Goal: Check status: Check status

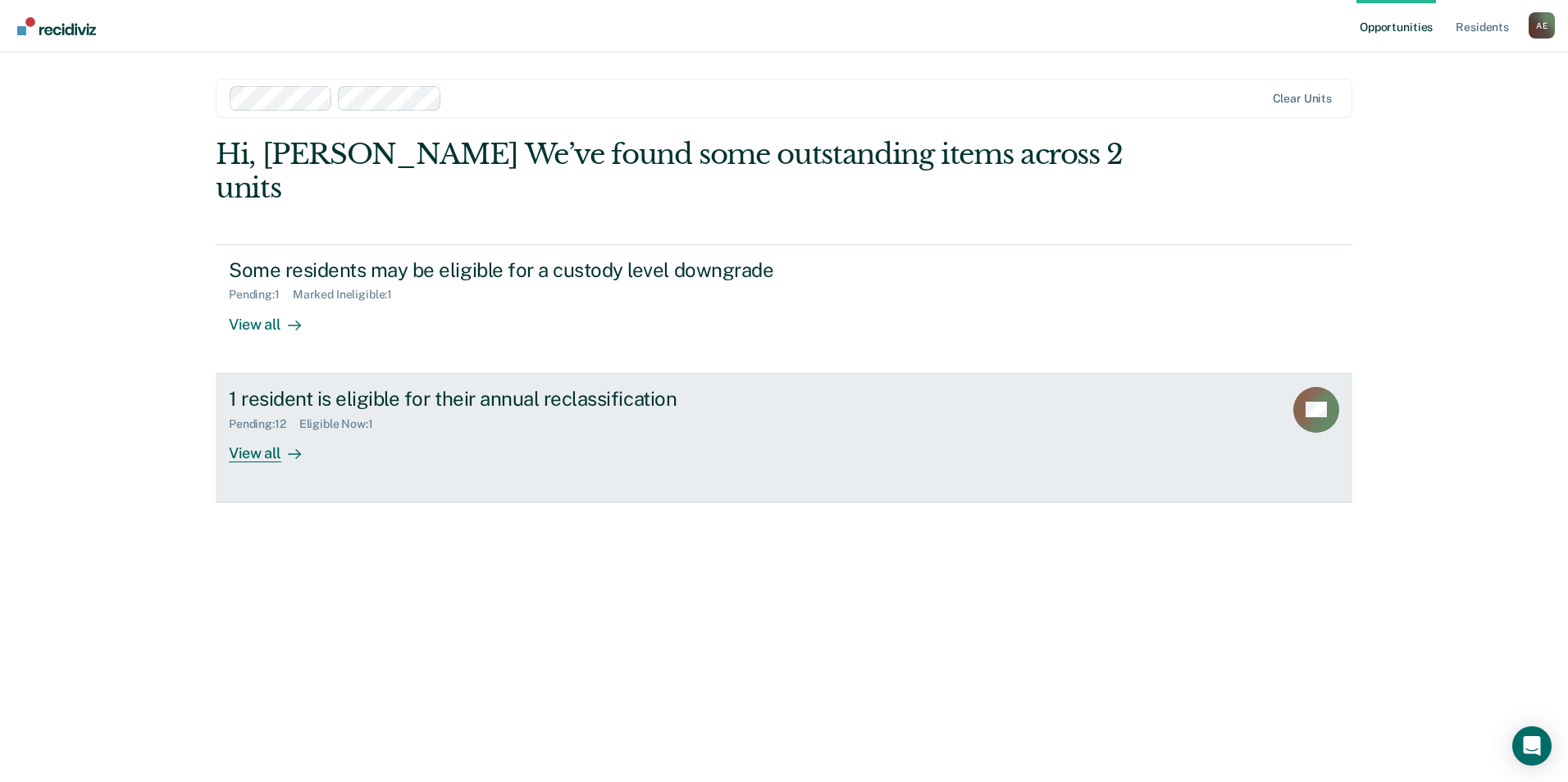
click at [239, 431] on div "View all" at bounding box center [274, 446] width 92 height 32
